Goal: Information Seeking & Learning: Learn about a topic

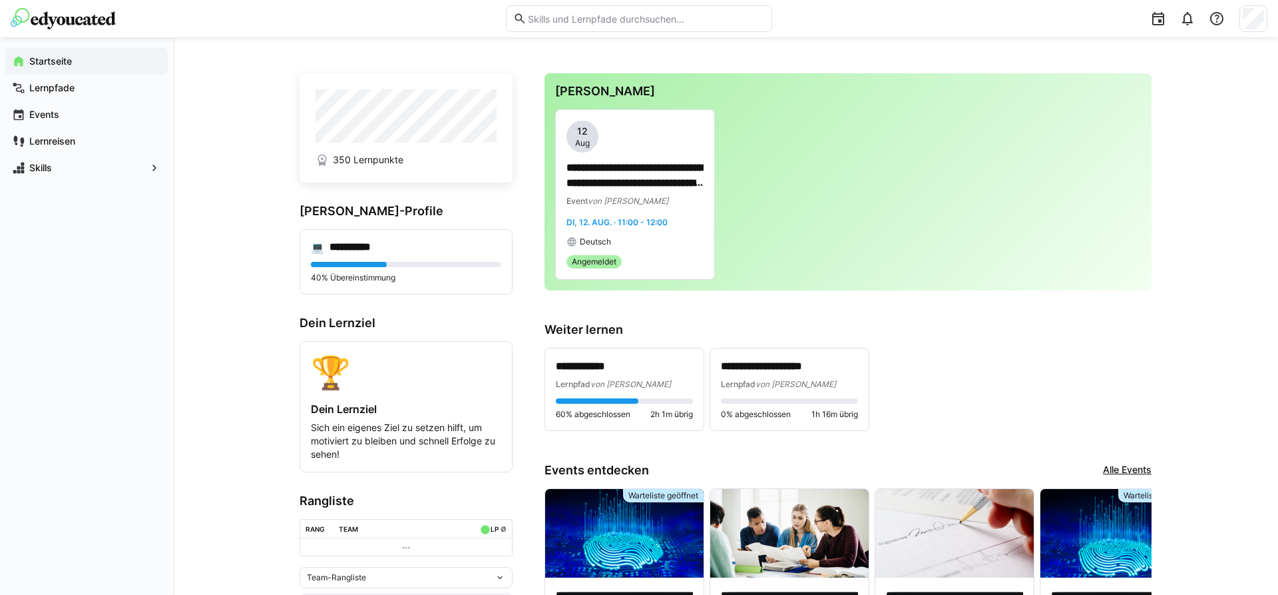
click at [0, 0] on app-navigation-label "Startseite" at bounding box center [0, 0] width 0 height 0
click at [84, 21] on img at bounding box center [63, 18] width 105 height 21
click at [77, 87] on span "Lernpfade" at bounding box center [94, 87] width 134 height 13
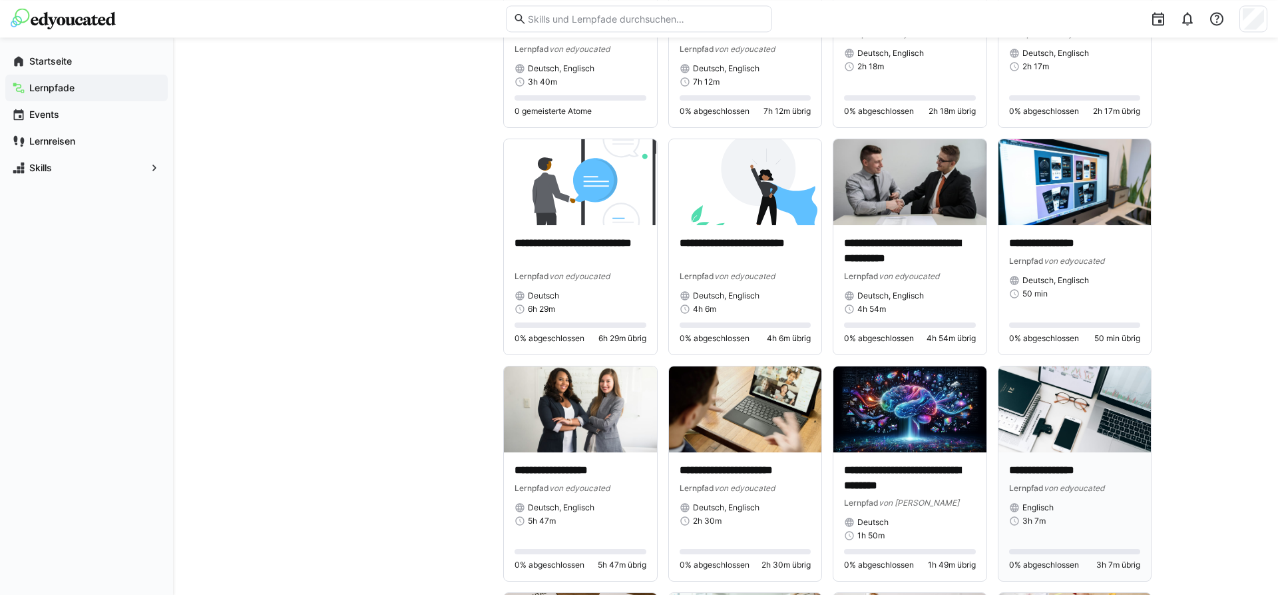
scroll to position [1155, 0]
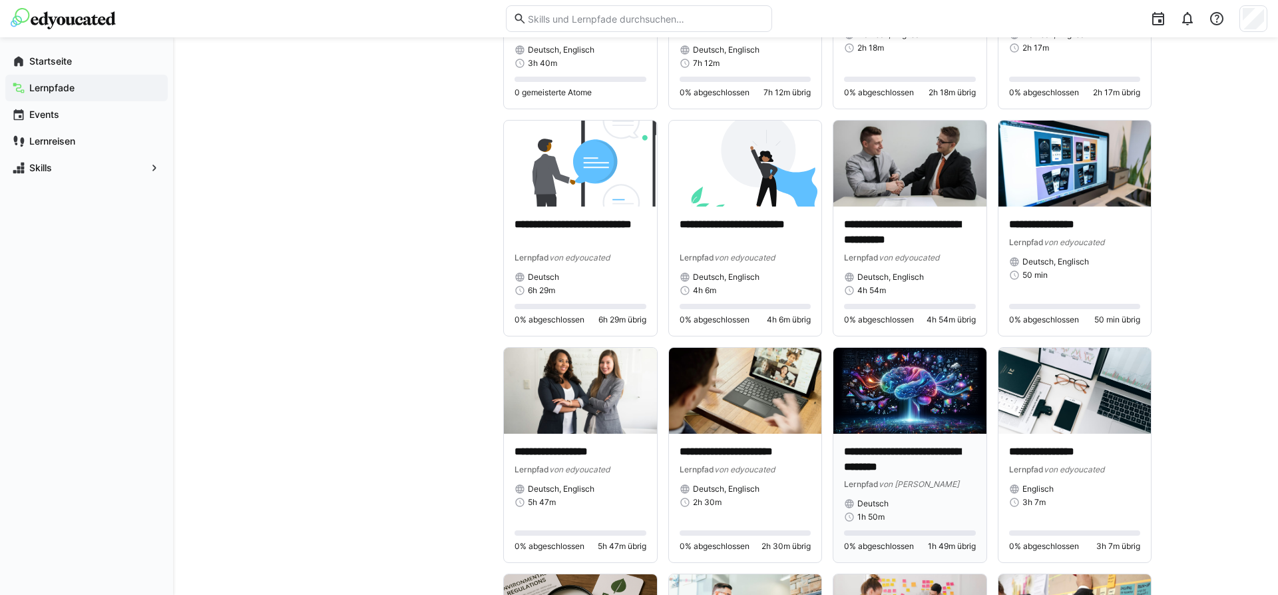
click at [899, 411] on img at bounding box center [910, 391] width 153 height 86
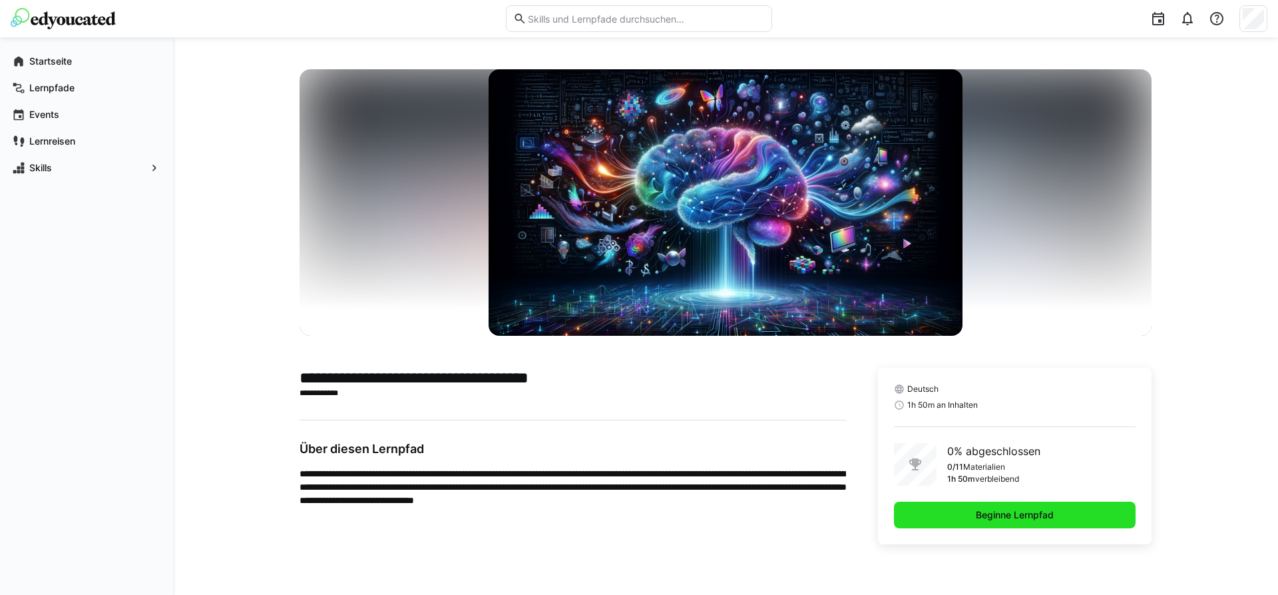
click at [977, 514] on span "Beginne Lernpfad" at bounding box center [1015, 514] width 82 height 13
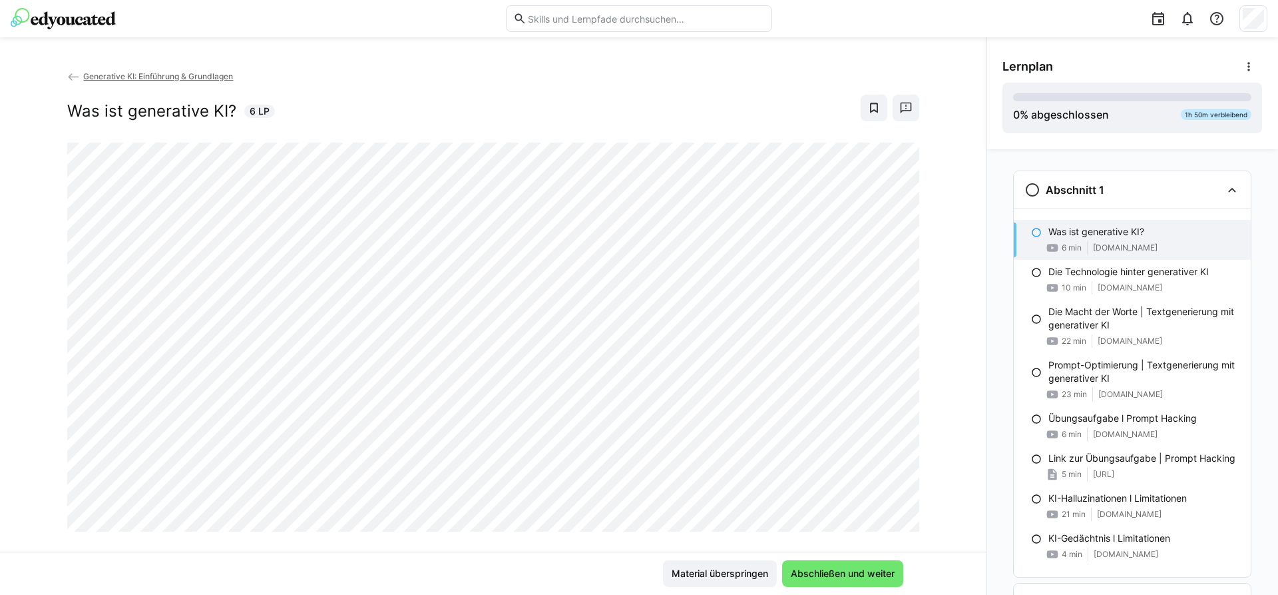
click at [79, 15] on img at bounding box center [63, 18] width 105 height 21
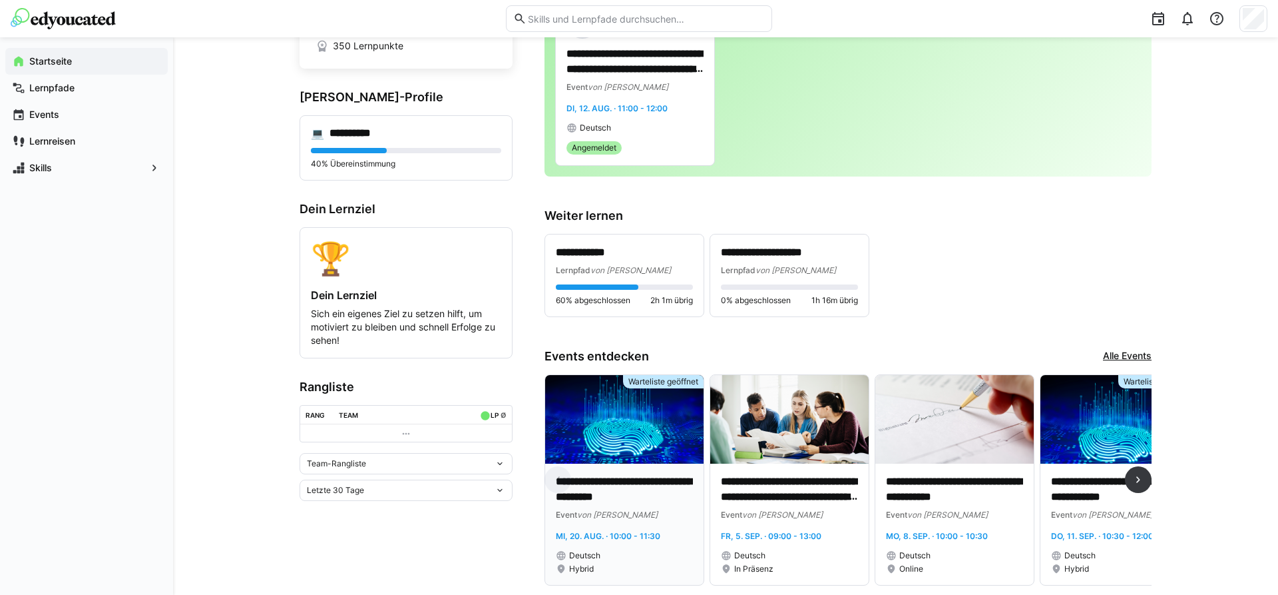
scroll to position [136, 0]
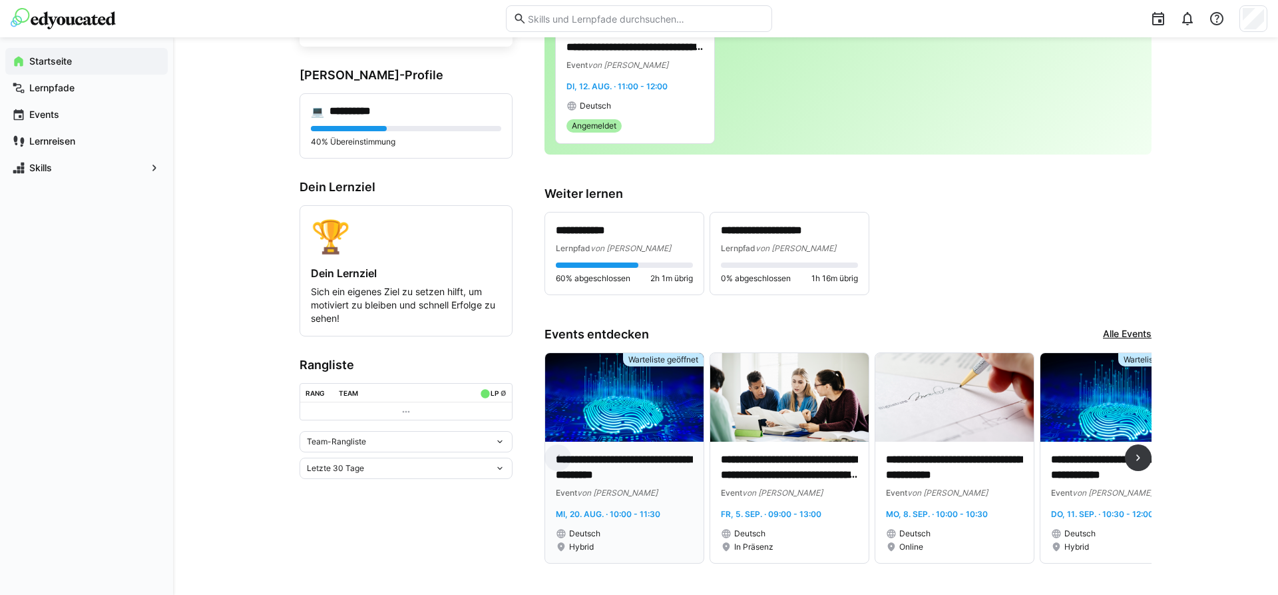
click at [633, 427] on img at bounding box center [624, 397] width 158 height 89
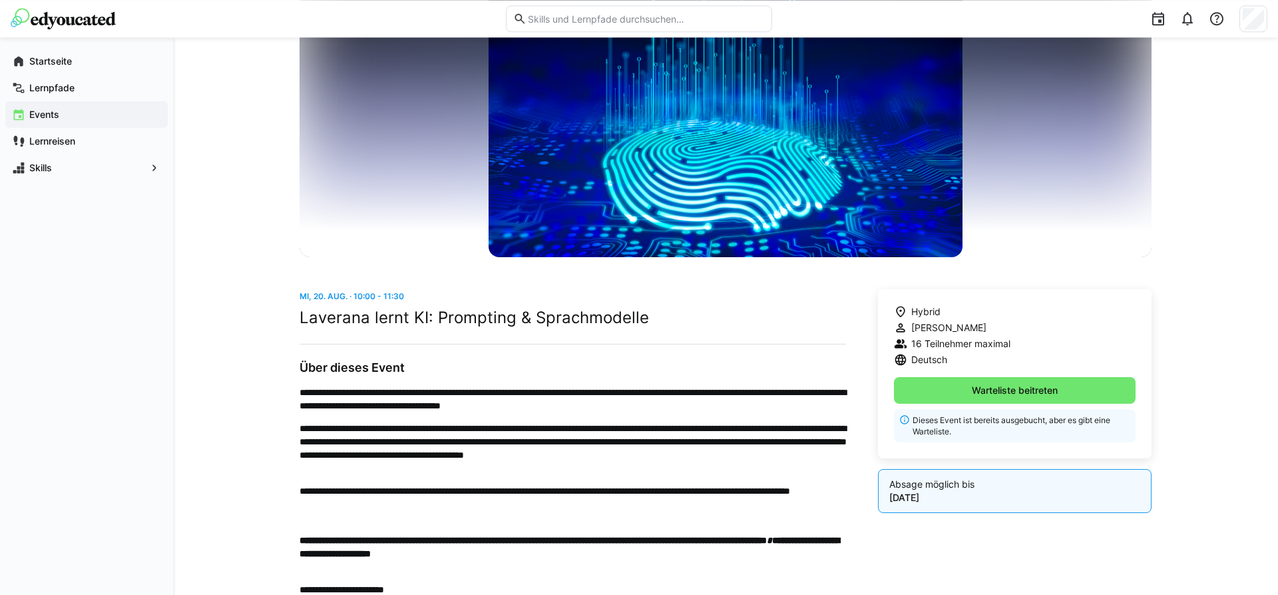
scroll to position [136, 0]
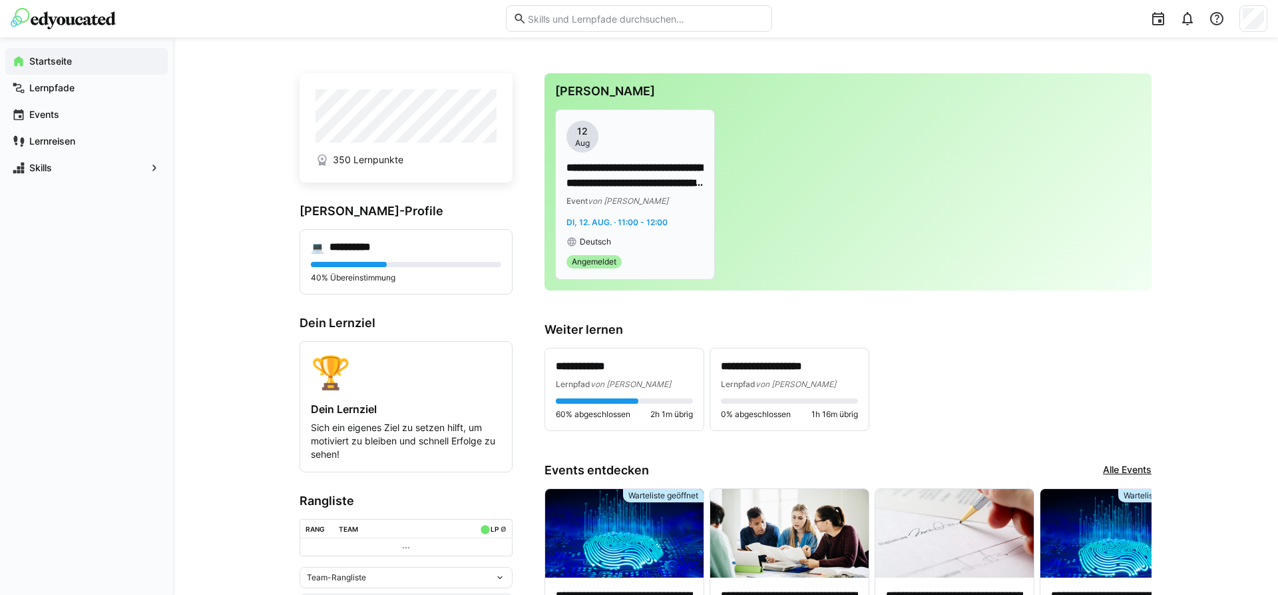
click at [631, 172] on p "**********" at bounding box center [635, 175] width 137 height 31
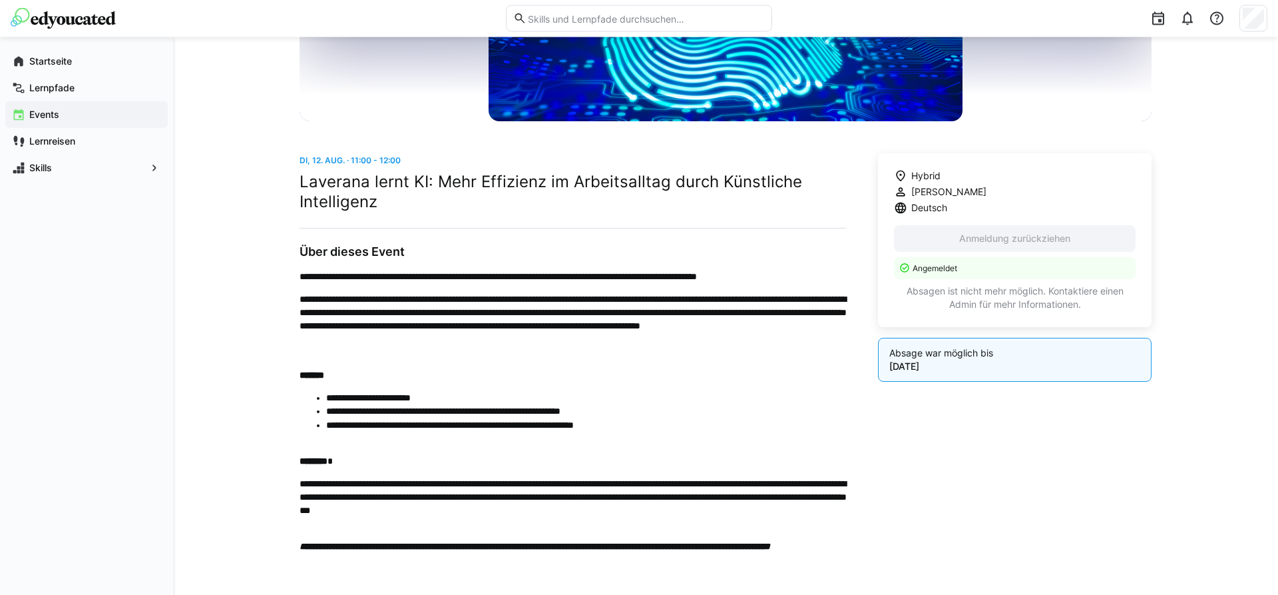
scroll to position [238, 0]
